Goal: Task Accomplishment & Management: Manage account settings

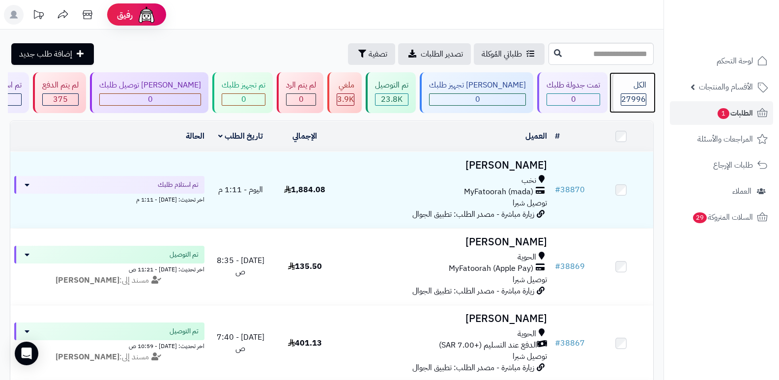
click at [633, 92] on div "الكل 27996" at bounding box center [633, 92] width 42 height 41
click at [634, 87] on div "الكل" at bounding box center [634, 85] width 26 height 11
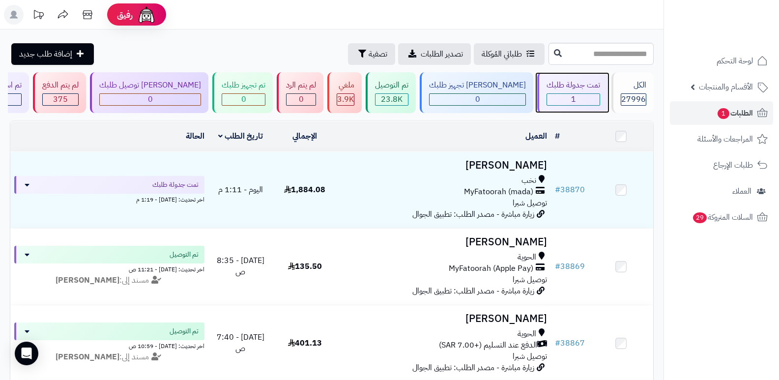
click at [554, 96] on div "1" at bounding box center [573, 99] width 53 height 11
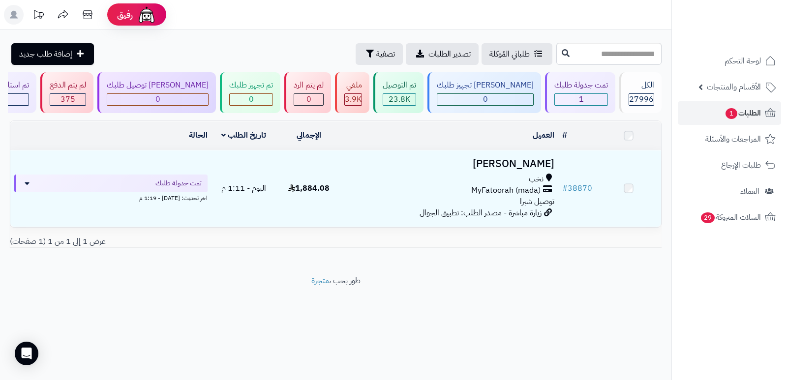
click at [529, 162] on h3 "[PERSON_NAME]" at bounding box center [449, 163] width 209 height 11
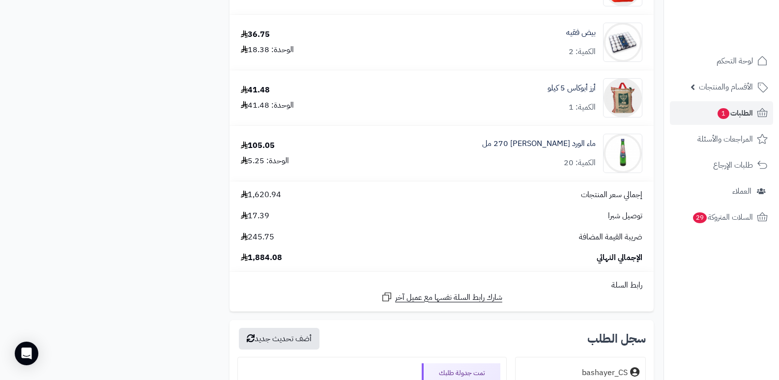
scroll to position [2311, 0]
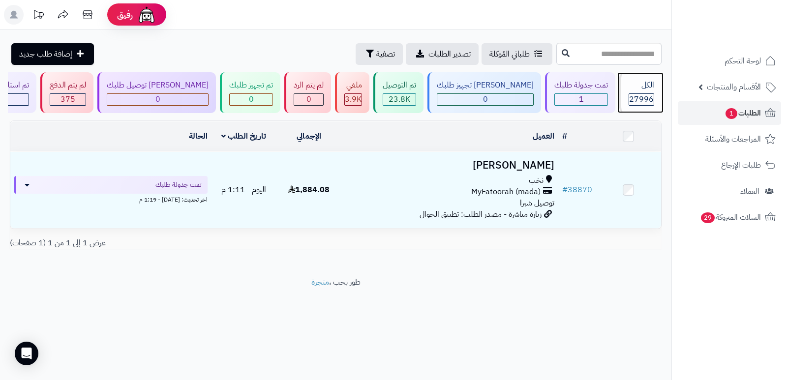
click at [629, 98] on span "27996" at bounding box center [641, 99] width 25 height 12
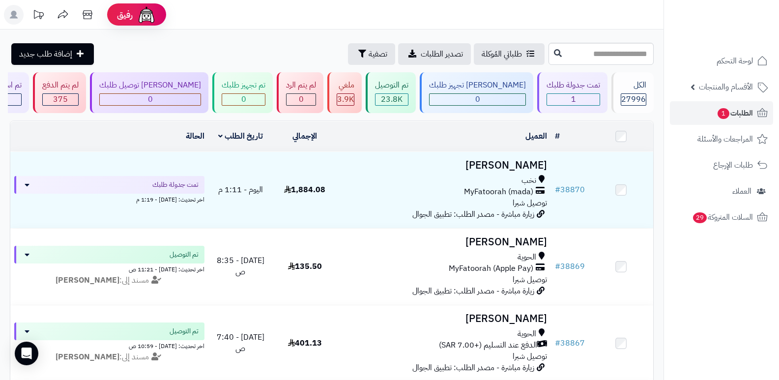
click at [682, 298] on nav "لوحة التحكم الأقسام والمنتجات المنتجات الأقسام الماركات مواصفات المنتجات مواصفا…" at bounding box center [722, 202] width 116 height 380
click at [627, 85] on div "الكل" at bounding box center [634, 85] width 26 height 11
click at [579, 17] on header "رفيق ! الطلبات معالجة مكتمل إرجاع المنتجات العملاء المتواجدون الان 28704 عملاء …" at bounding box center [389, 15] width 779 height 30
click at [630, 93] on span "27996" at bounding box center [634, 99] width 25 height 12
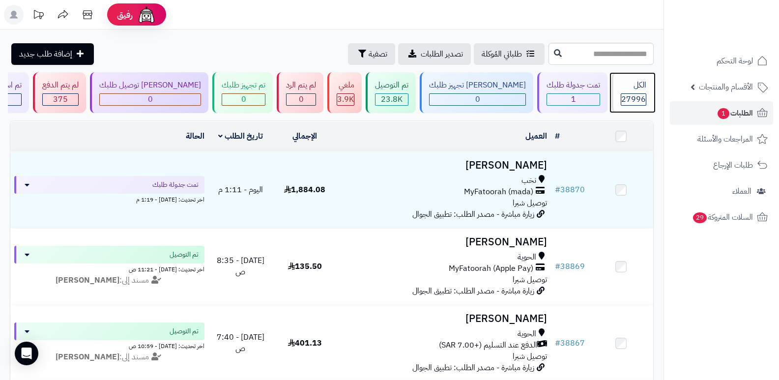
click at [630, 93] on span "27996" at bounding box center [634, 99] width 25 height 12
click at [627, 100] on span "27996" at bounding box center [634, 99] width 25 height 12
click at [629, 96] on span "27996" at bounding box center [634, 99] width 25 height 12
click at [627, 95] on span "27996" at bounding box center [634, 99] width 25 height 12
click at [640, 90] on div "الكل" at bounding box center [634, 85] width 26 height 11
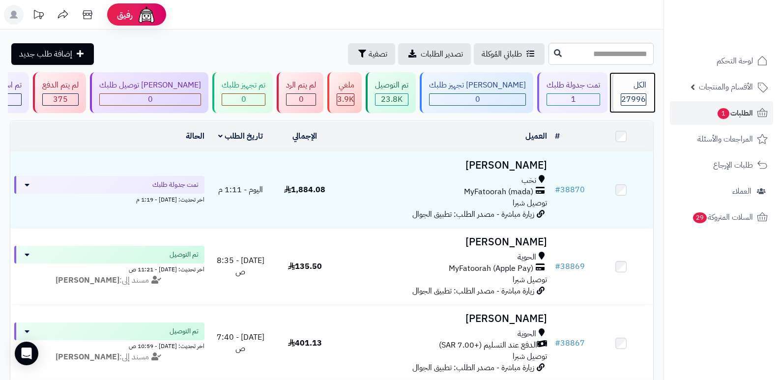
click at [640, 90] on div "الكل" at bounding box center [634, 85] width 26 height 11
click at [635, 101] on span "27996" at bounding box center [634, 99] width 25 height 12
click at [635, 95] on span "27996" at bounding box center [634, 99] width 25 height 12
click at [631, 87] on div "الكل" at bounding box center [634, 85] width 26 height 11
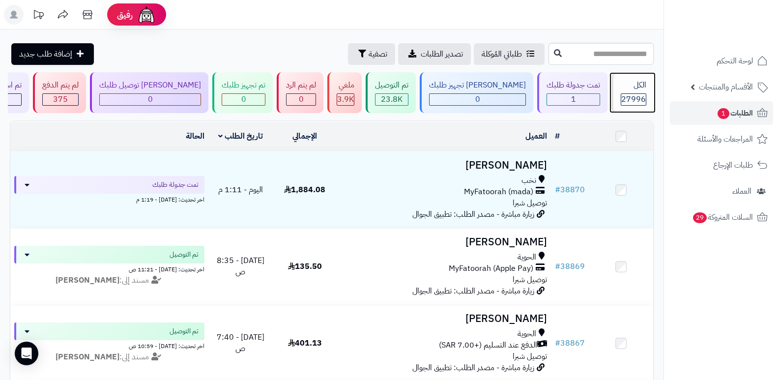
click at [631, 94] on span "27996" at bounding box center [634, 99] width 25 height 12
click at [634, 90] on div "الكل" at bounding box center [634, 85] width 26 height 11
click at [627, 79] on div "الكل 27996" at bounding box center [633, 92] width 42 height 41
click at [647, 80] on div "الكل 27996" at bounding box center [633, 92] width 42 height 41
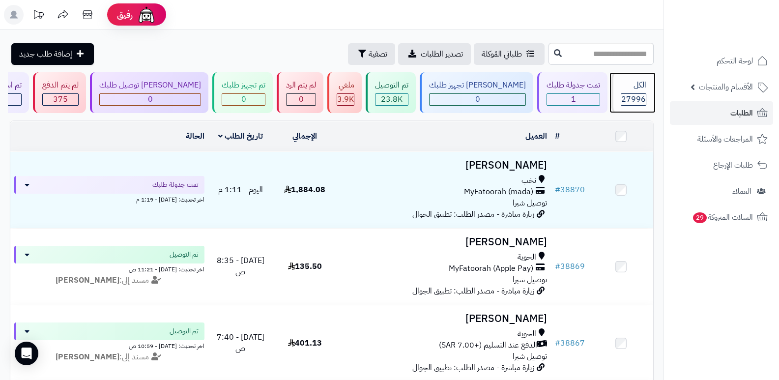
click at [632, 86] on div "الكل" at bounding box center [634, 85] width 26 height 11
click at [640, 98] on span "27996" at bounding box center [634, 99] width 25 height 12
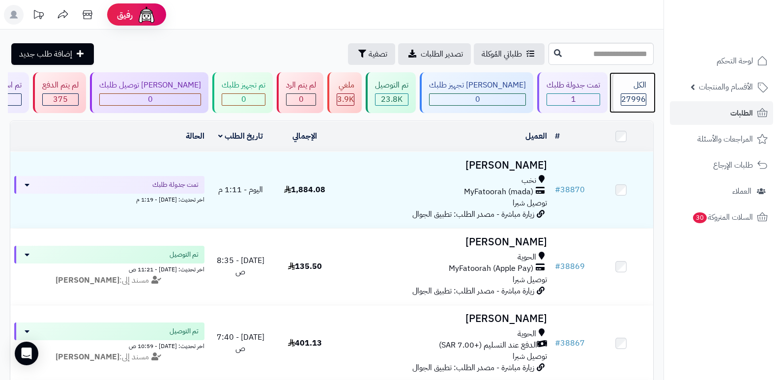
click at [640, 98] on span "27996" at bounding box center [634, 99] width 25 height 12
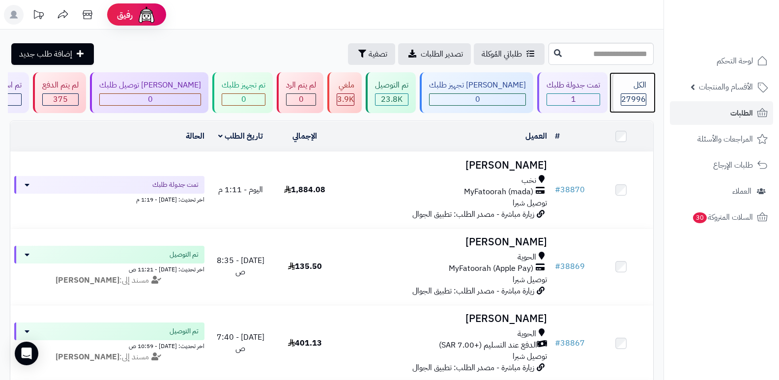
click at [640, 98] on span "27996" at bounding box center [634, 99] width 25 height 12
click at [625, 85] on div "الكل" at bounding box center [634, 85] width 26 height 11
click at [626, 87] on div "الكل" at bounding box center [634, 85] width 26 height 11
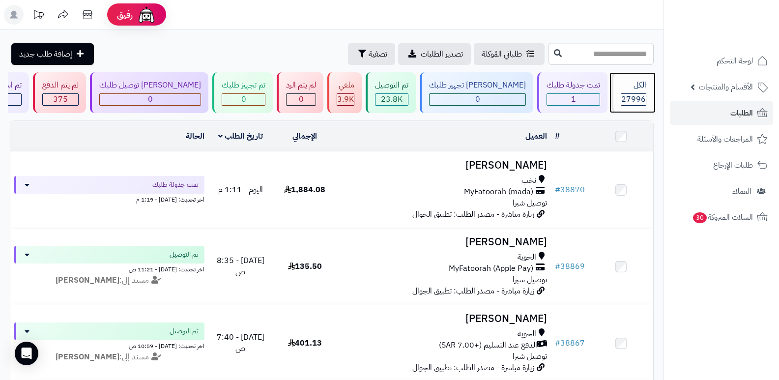
click at [644, 95] on span "27996" at bounding box center [634, 99] width 25 height 12
click at [647, 89] on div "الكل 27996" at bounding box center [633, 92] width 42 height 41
click at [634, 86] on div "الكل" at bounding box center [634, 85] width 26 height 11
click at [638, 90] on div "الكل" at bounding box center [634, 85] width 26 height 11
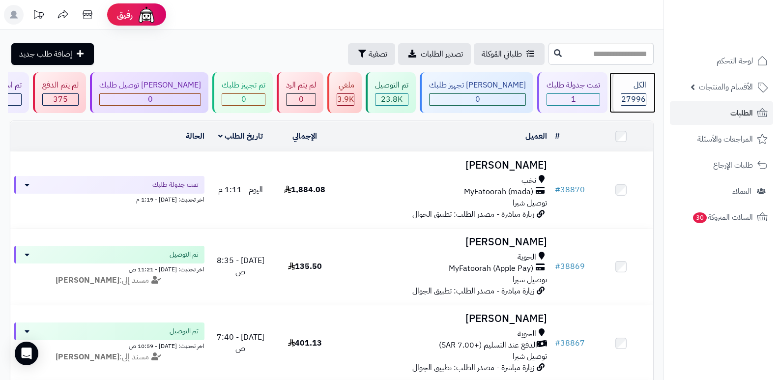
click at [641, 94] on span "27996" at bounding box center [634, 99] width 25 height 12
click at [639, 94] on span "27996" at bounding box center [634, 99] width 25 height 12
click at [628, 93] on span "27996" at bounding box center [634, 99] width 25 height 12
click at [634, 95] on span "27996" at bounding box center [634, 99] width 25 height 12
click at [638, 84] on div "الكل" at bounding box center [634, 85] width 26 height 11
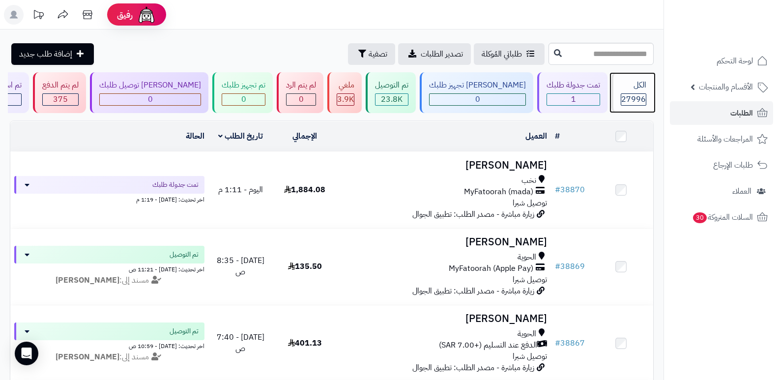
click at [640, 88] on div "الكل" at bounding box center [634, 85] width 26 height 11
click at [622, 93] on span "27996" at bounding box center [634, 99] width 25 height 12
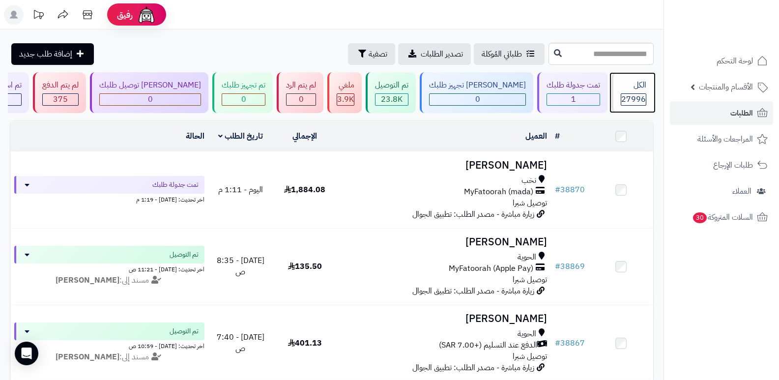
click at [637, 87] on div "الكل" at bounding box center [634, 85] width 26 height 11
click div "الكل"
click at [642, 87] on div "الكل" at bounding box center [634, 85] width 26 height 11
click at [634, 89] on div "الكل" at bounding box center [634, 85] width 26 height 11
click at [633, 90] on div "الكل" at bounding box center [634, 85] width 26 height 11
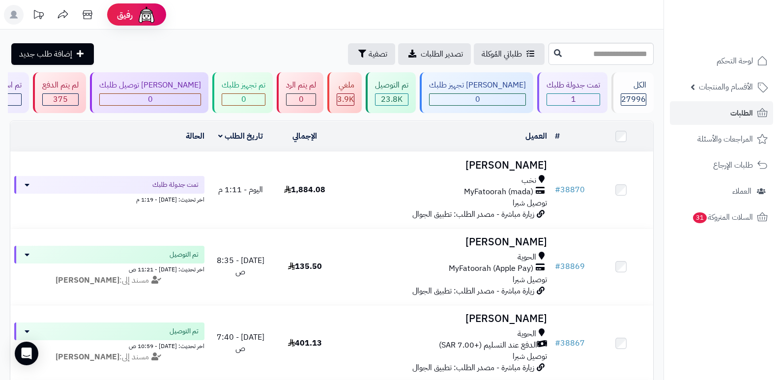
click at [14, 14] on icon at bounding box center [14, 15] width 8 height 8
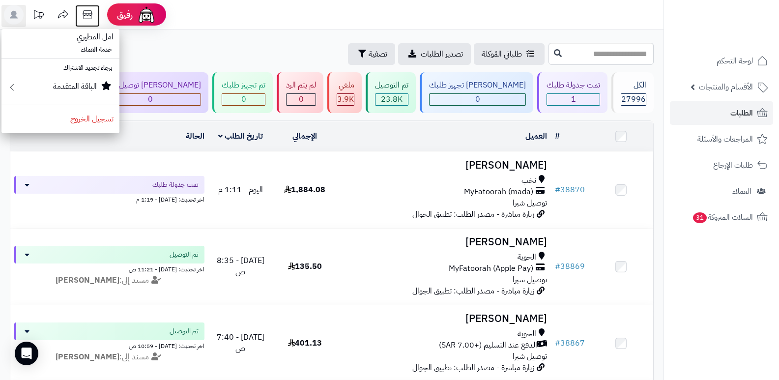
click at [92, 11] on icon at bounding box center [88, 15] width 20 height 20
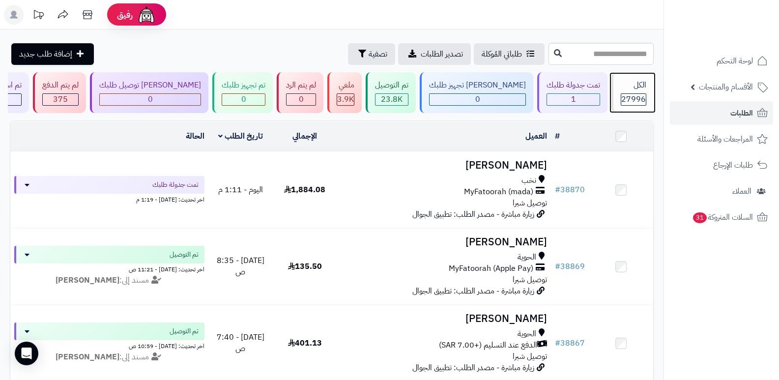
click at [633, 84] on div "الكل" at bounding box center [634, 85] width 26 height 11
click at [630, 88] on div "الكل" at bounding box center [634, 85] width 26 height 11
click at [630, 82] on div "الكل" at bounding box center [634, 85] width 26 height 11
click at [636, 91] on div "الكل 27996" at bounding box center [633, 92] width 42 height 41
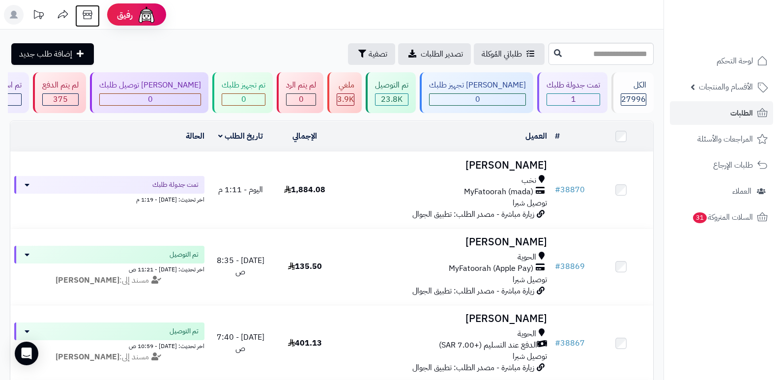
click at [82, 15] on icon at bounding box center [88, 15] width 20 height 20
click at [640, 89] on div "الكل" at bounding box center [634, 85] width 26 height 11
click at [751, 88] on span "الأقسام والمنتجات" at bounding box center [726, 87] width 54 height 14
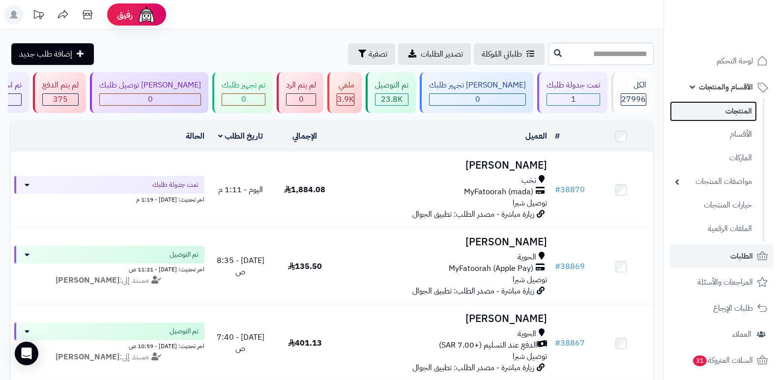
click at [737, 115] on link "المنتجات" at bounding box center [713, 111] width 87 height 20
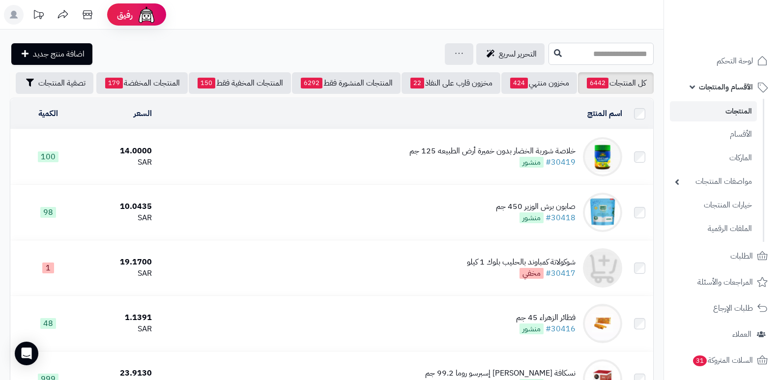
click at [608, 49] on input "text" at bounding box center [601, 54] width 105 height 22
type input "*"
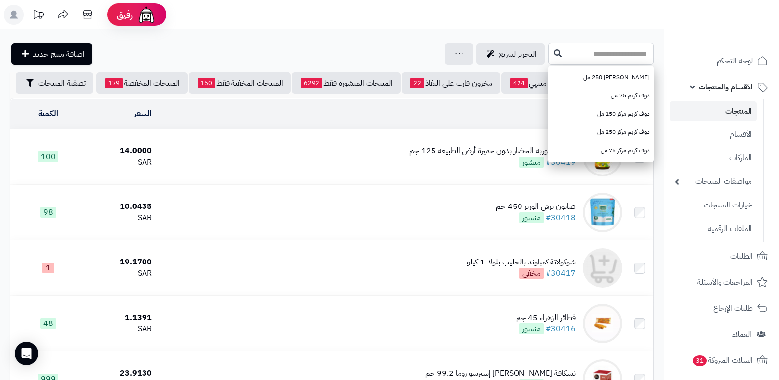
type input "*"
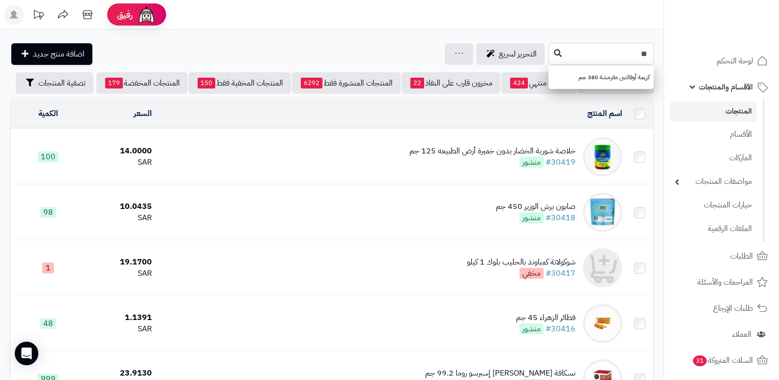
type input "*"
click at [613, 54] on input "********" at bounding box center [601, 54] width 105 height 22
type input "*"
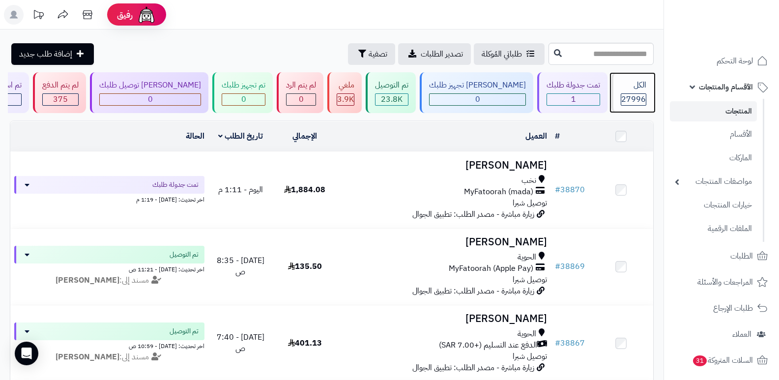
click at [621, 84] on div "الكل" at bounding box center [634, 85] width 26 height 11
click at [617, 96] on div "الكل 27996" at bounding box center [633, 92] width 42 height 41
click at [621, 89] on div "الكل" at bounding box center [634, 85] width 26 height 11
click at [737, 114] on link "المنتجات" at bounding box center [713, 111] width 87 height 20
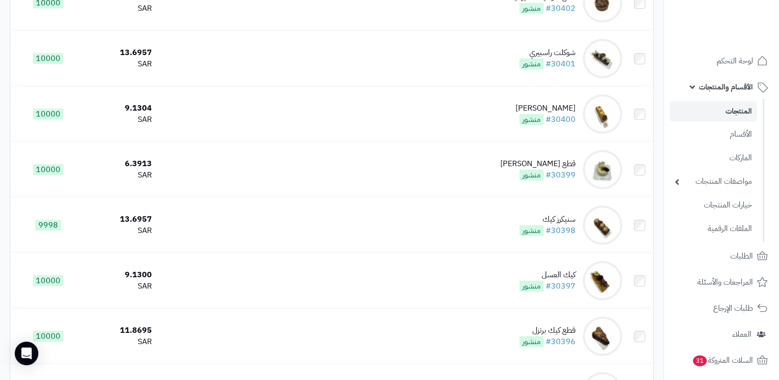
scroll to position [784, 0]
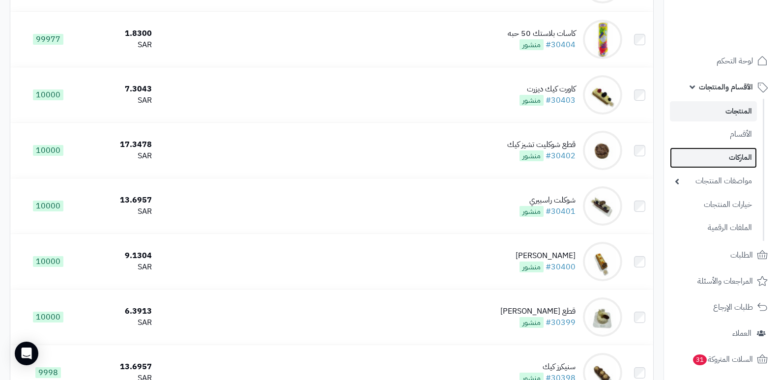
click at [728, 160] on link "الماركات" at bounding box center [713, 158] width 87 height 20
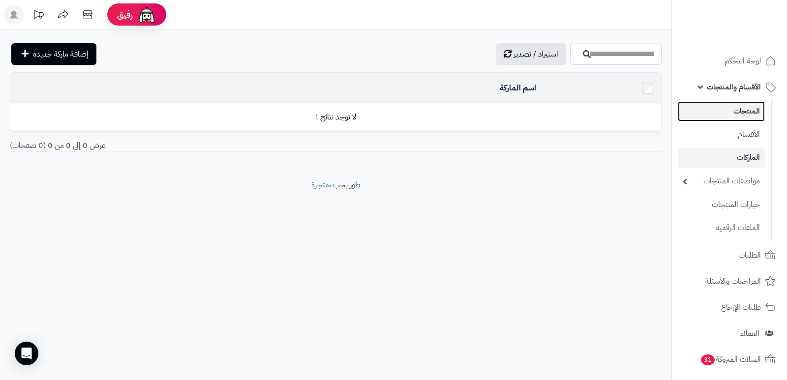
click at [734, 111] on link "المنتجات" at bounding box center [721, 111] width 87 height 20
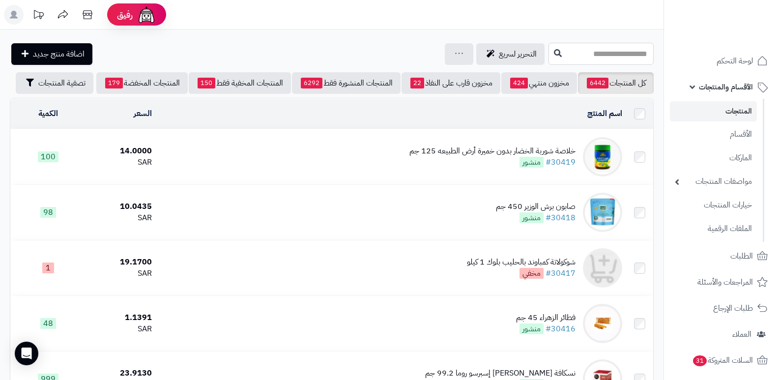
click at [625, 50] on input "text" at bounding box center [601, 54] width 105 height 22
type input "*"
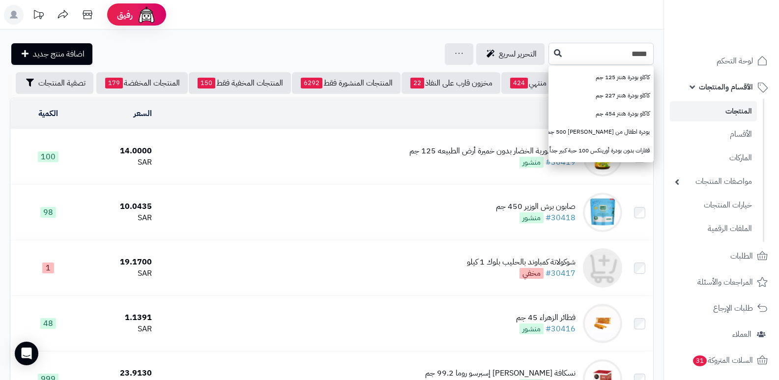
click at [628, 54] on input "*****" at bounding box center [601, 54] width 105 height 22
type input "*****"
click at [599, 11] on header "رفيق ! الطلبات معالجة مكتمل إرجاع المنتجات العملاء المتواجدون الان 28708 عملاء …" at bounding box center [389, 15] width 779 height 30
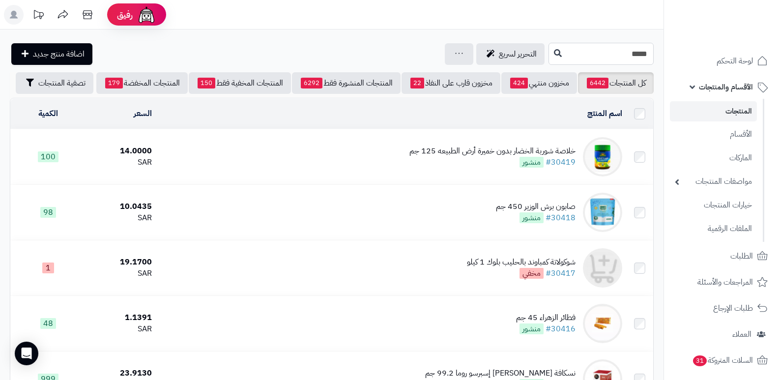
click at [614, 57] on input "*****" at bounding box center [601, 54] width 105 height 22
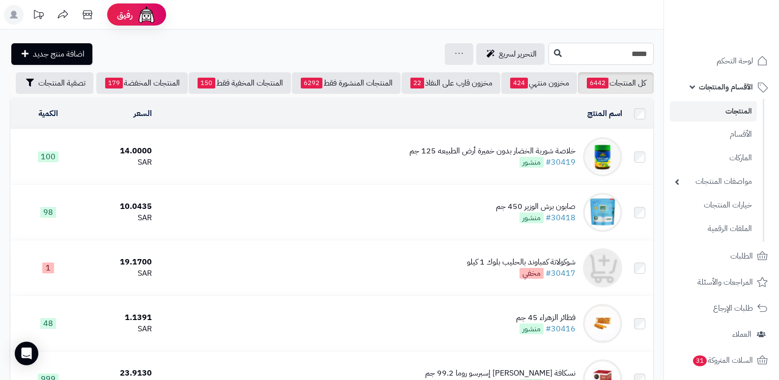
click at [624, 60] on input "*****" at bounding box center [601, 54] width 105 height 22
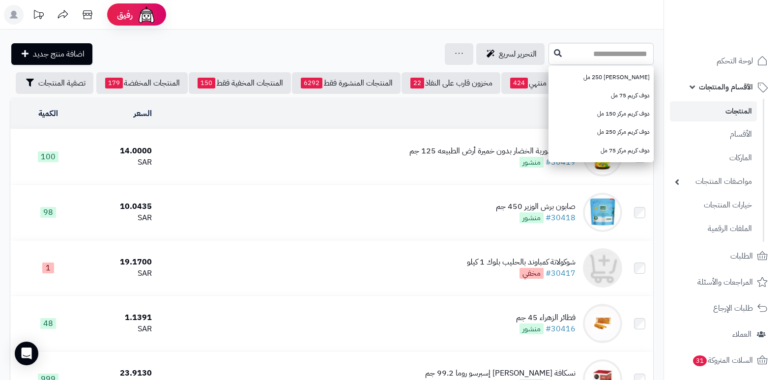
click at [276, 25] on header "رفيق ! الطلبات معالجة مكتمل إرجاع المنتجات العملاء المتواجدون الان 28708 عملاء …" at bounding box center [389, 15] width 779 height 30
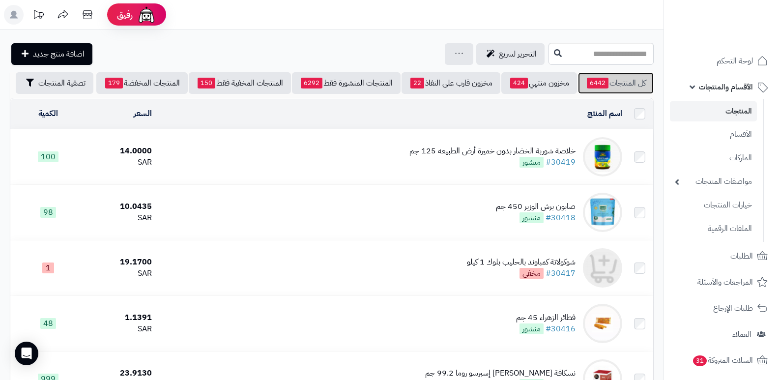
click at [631, 77] on link "كل المنتجات 6442" at bounding box center [616, 83] width 76 height 22
click at [613, 60] on input "text" at bounding box center [601, 54] width 105 height 22
type input "*******"
click at [608, 78] on link "كريمة أوفالتين مقرمشة 380 جم" at bounding box center [601, 77] width 105 height 18
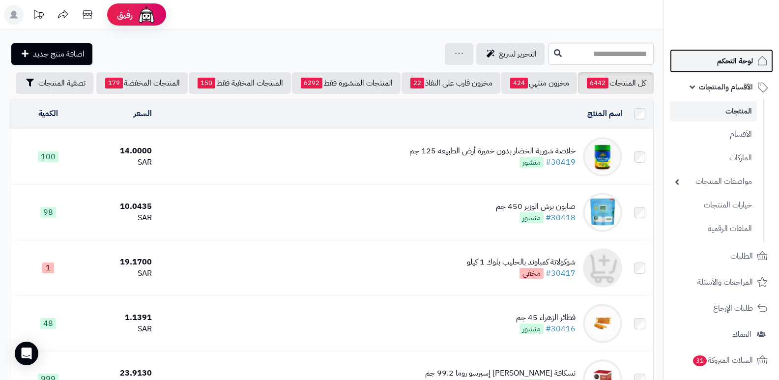
click at [731, 68] on link "لوحة التحكم" at bounding box center [721, 61] width 103 height 24
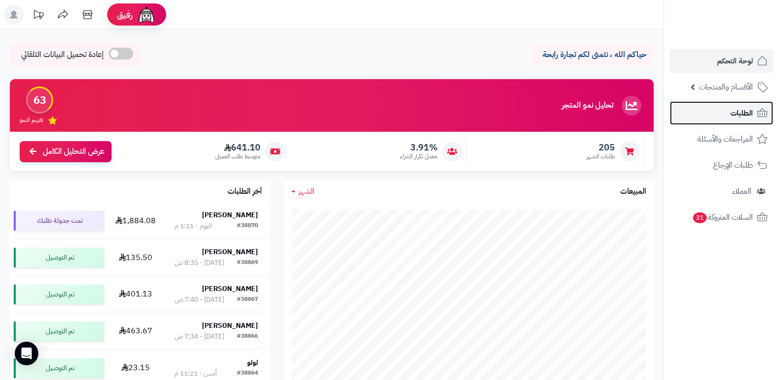
click at [734, 119] on span "الطلبات" at bounding box center [742, 113] width 23 height 14
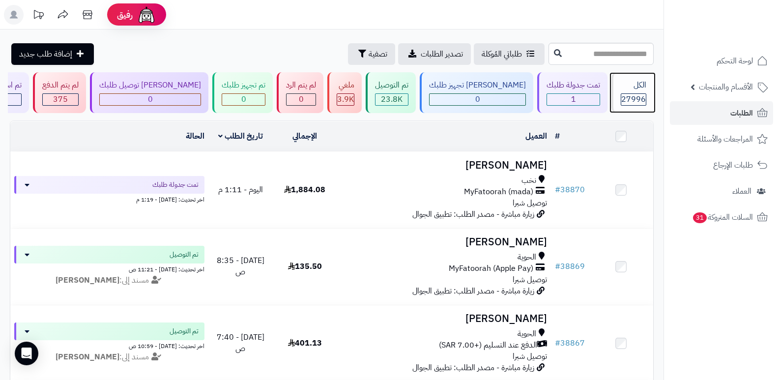
click at [647, 94] on div "الكل 27996" at bounding box center [633, 92] width 42 height 41
click at [640, 93] on span "27996" at bounding box center [634, 99] width 25 height 12
click at [638, 94] on span "27996" at bounding box center [634, 99] width 25 height 12
click at [726, 115] on link "الطلبات" at bounding box center [721, 113] width 103 height 24
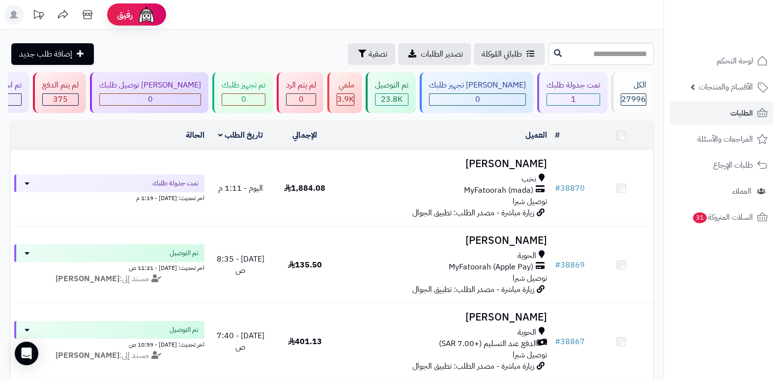
click at [724, 86] on span "الأقسام والمنتجات" at bounding box center [726, 87] width 54 height 14
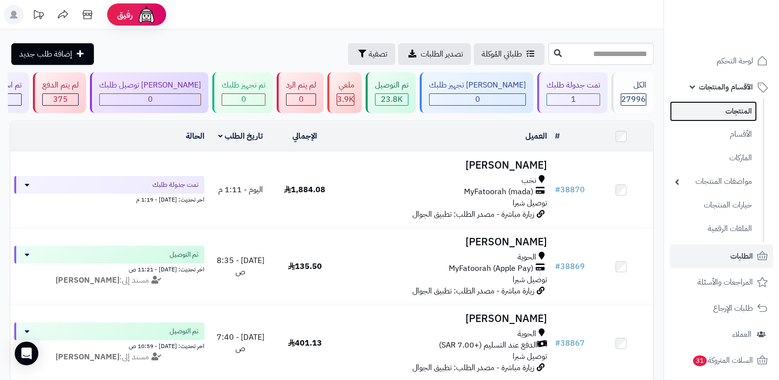
click at [728, 112] on link "المنتجات" at bounding box center [713, 111] width 87 height 20
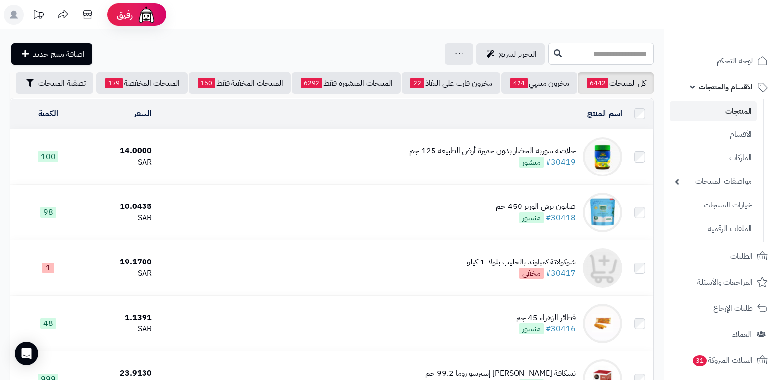
click at [634, 55] on input "text" at bounding box center [601, 54] width 105 height 22
type input "*******"
click at [660, 16] on header "رفيق ! الطلبات معالجة مكتمل إرجاع المنتجات العملاء المتواجدون الان 28708 عملاء …" at bounding box center [389, 15] width 779 height 30
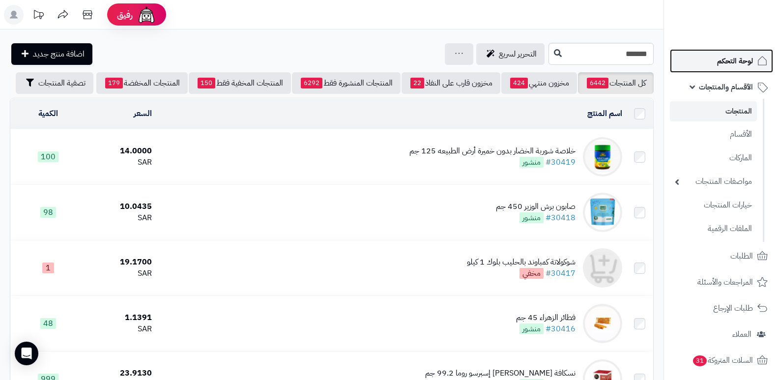
click at [729, 57] on span "لوحة التحكم" at bounding box center [735, 61] width 36 height 14
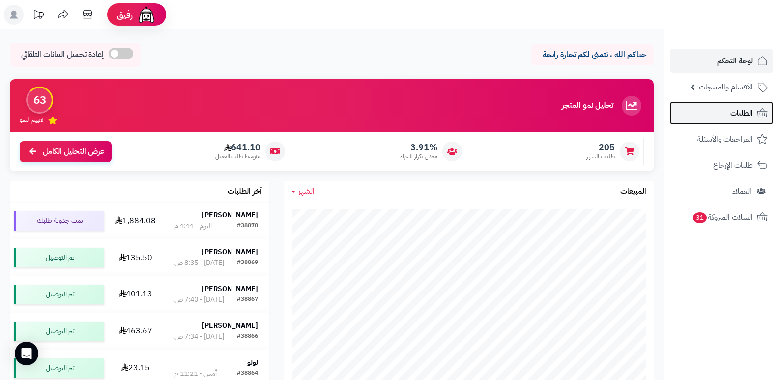
click at [749, 107] on span "الطلبات" at bounding box center [742, 113] width 23 height 14
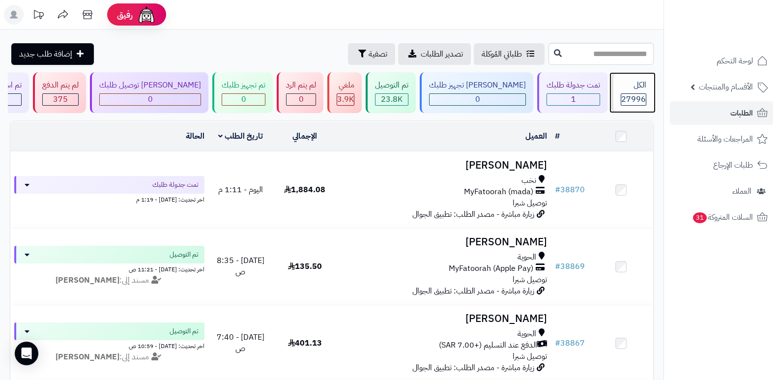
click at [630, 90] on div "الكل" at bounding box center [634, 85] width 26 height 11
click at [638, 86] on div "الكل" at bounding box center [634, 85] width 26 height 11
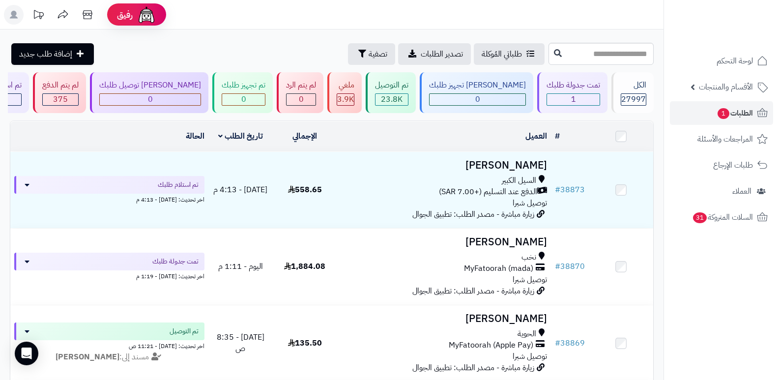
click at [14, 21] on rect at bounding box center [14, 15] width 20 height 20
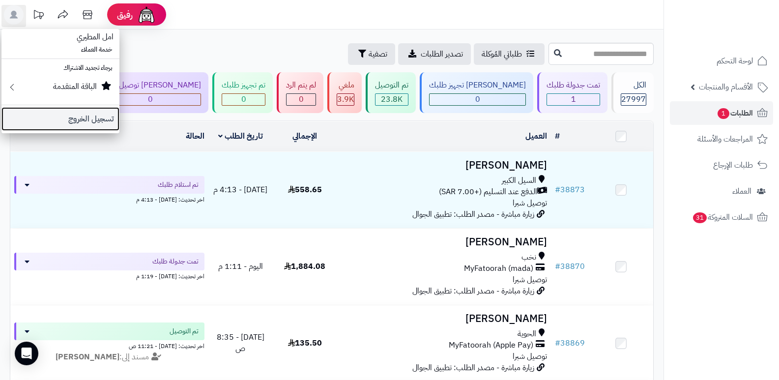
click at [83, 121] on link "تسجيل الخروج" at bounding box center [60, 119] width 118 height 24
